Goal: Book appointment/travel/reservation

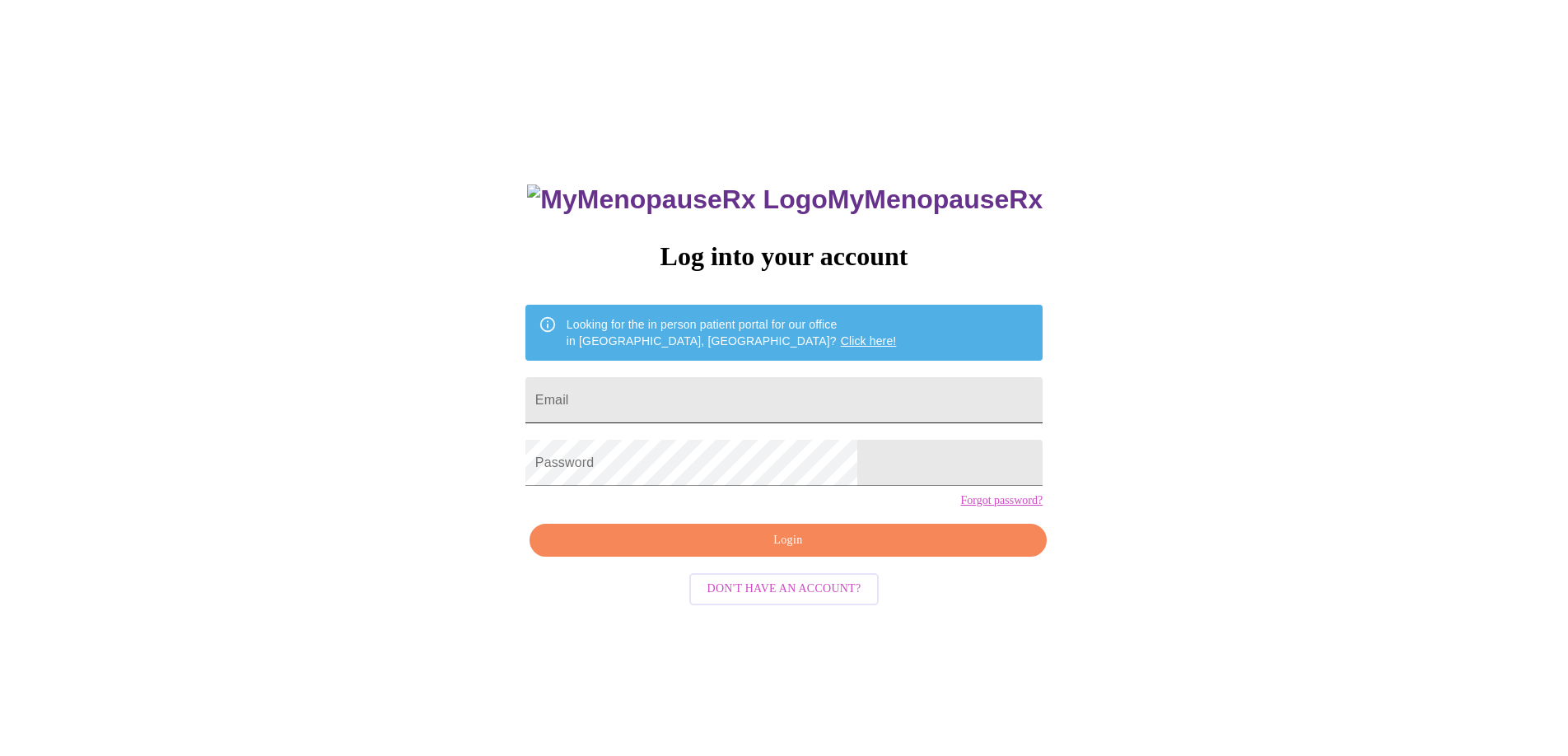
click at [747, 398] on input "Email" at bounding box center [783, 401] width 517 height 46
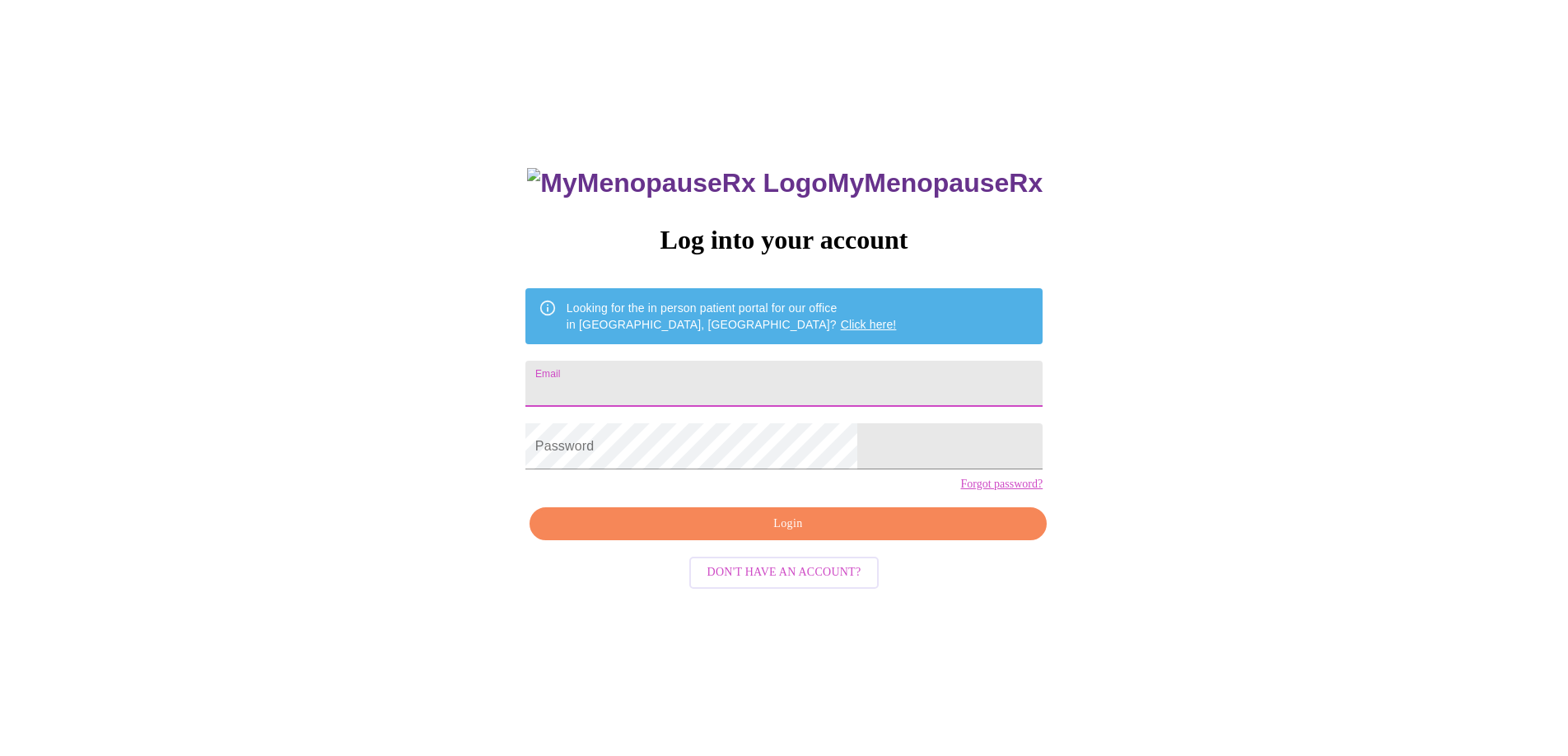
click at [725, 387] on input "Email" at bounding box center [783, 384] width 517 height 46
type input "[EMAIL_ADDRESS][DOMAIN_NAME]"
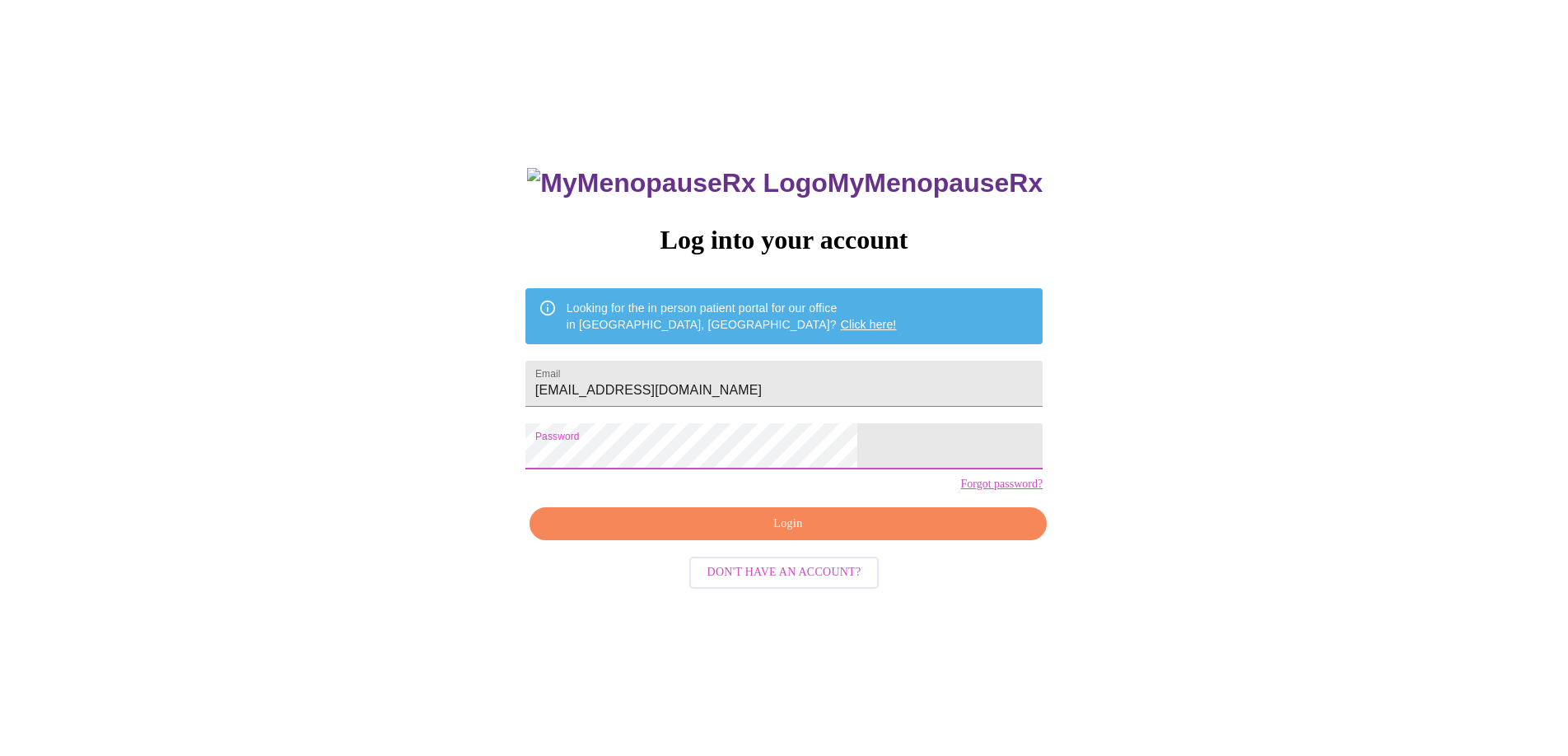
click at [705, 534] on span "Login" at bounding box center [788, 524] width 480 height 21
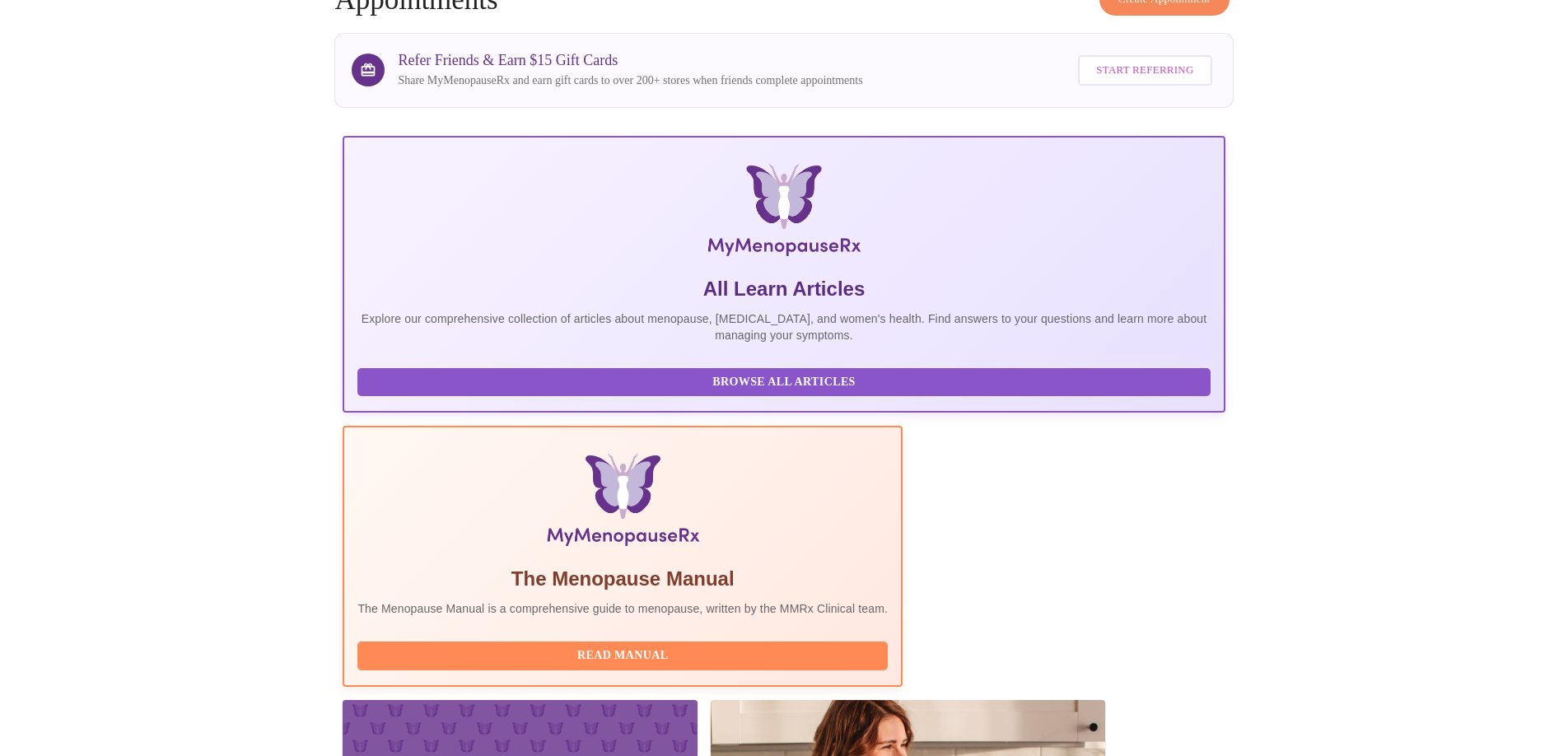
scroll to position [146, 0]
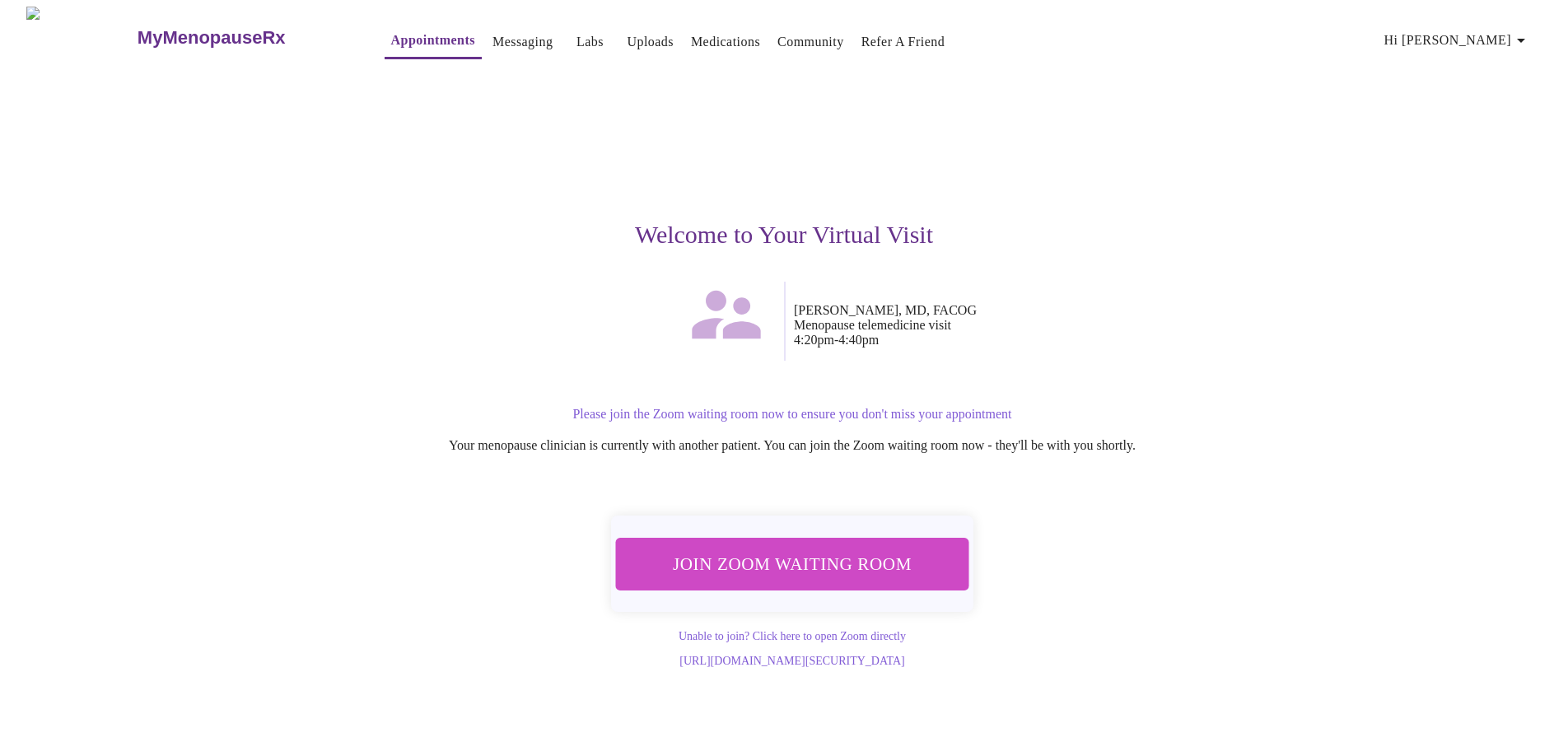
click at [947, 575] on button "Join Zoom Waiting Room" at bounding box center [792, 563] width 354 height 52
